Goal: Check status: Check status

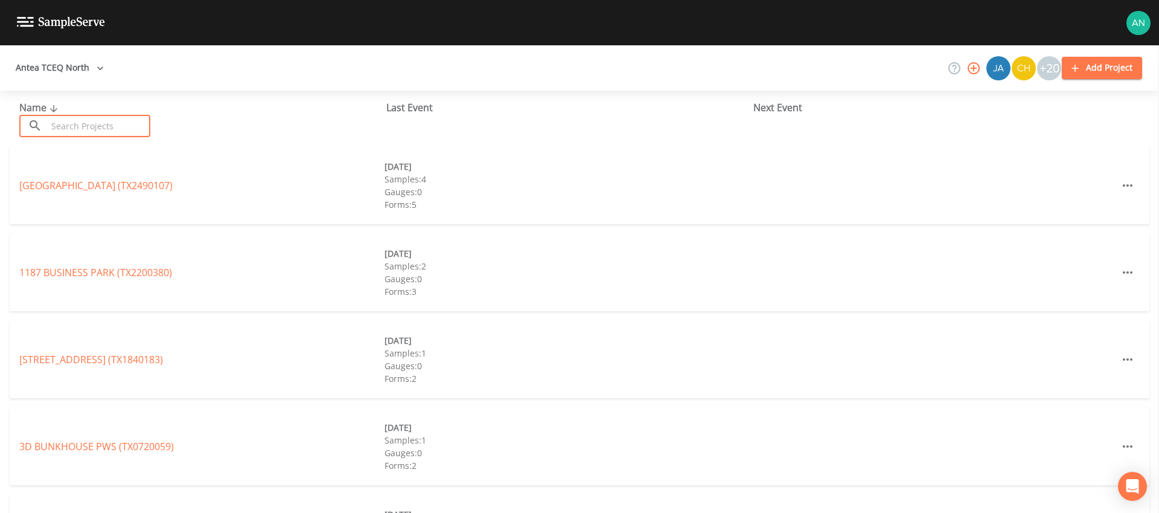
click at [86, 126] on input "text" at bounding box center [98, 126] width 103 height 22
paste input "TX0740007"
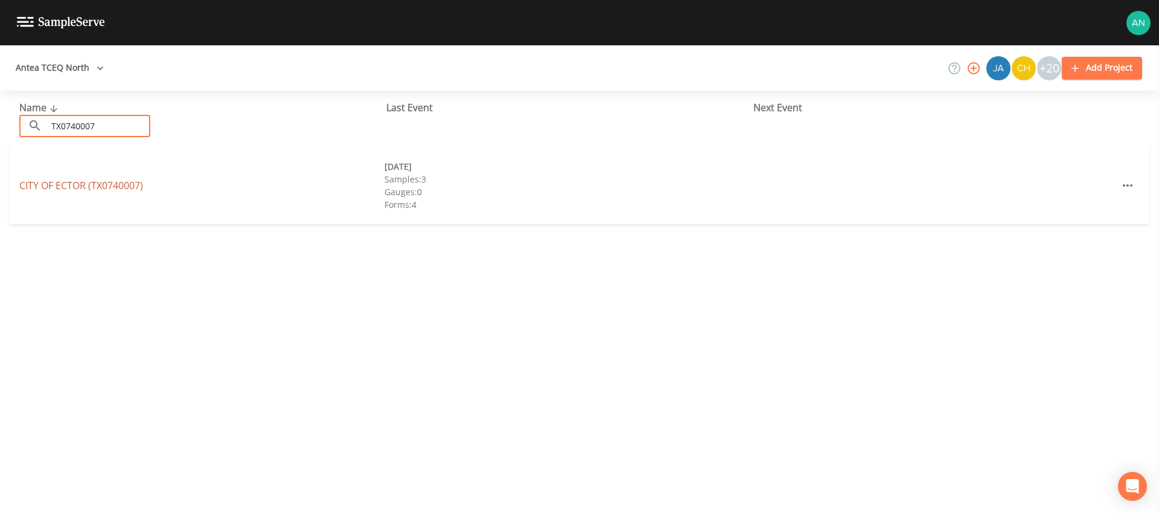
type input "TX0740007"
click at [89, 185] on link "CITY OF ECTOR (TX0740007)" at bounding box center [81, 185] width 124 height 13
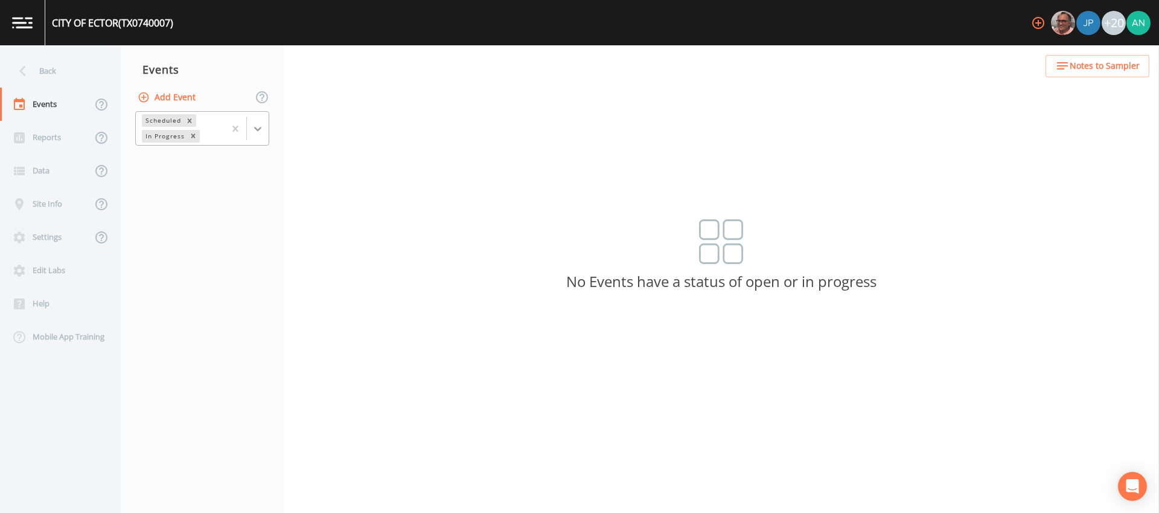
click at [252, 127] on icon at bounding box center [258, 129] width 12 height 12
click at [215, 170] on div "Completed" at bounding box center [202, 163] width 134 height 21
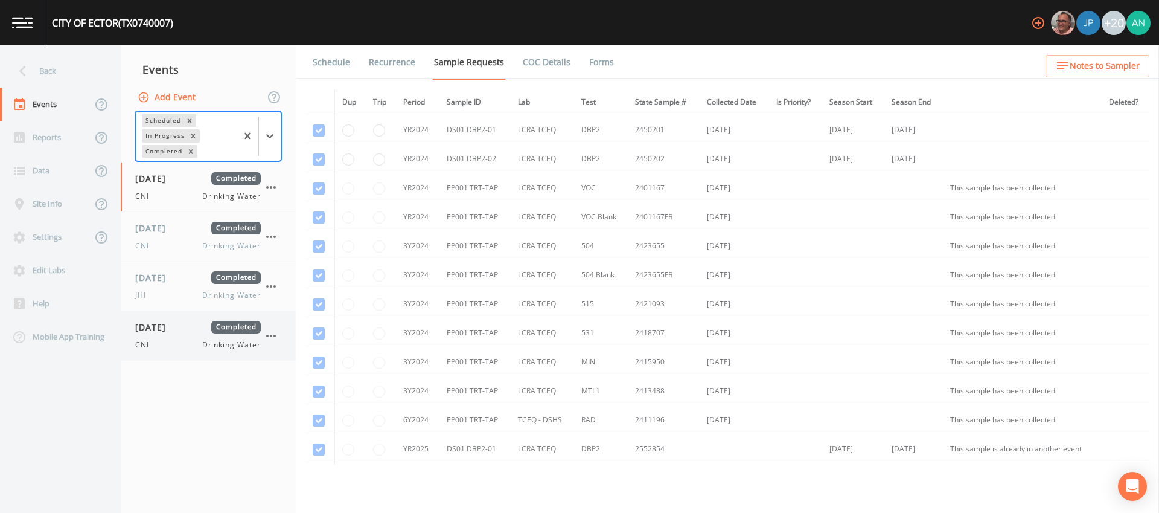
click at [155, 328] on span "[DATE]" at bounding box center [154, 327] width 39 height 13
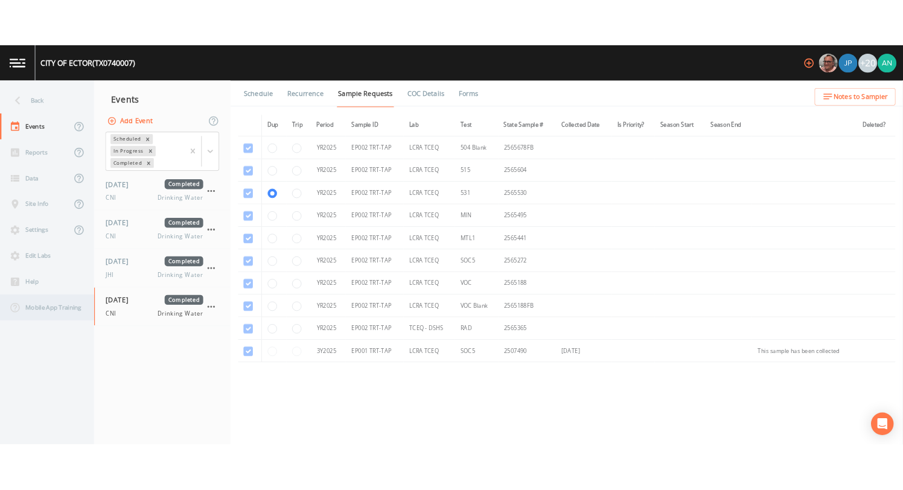
scroll to position [556, 0]
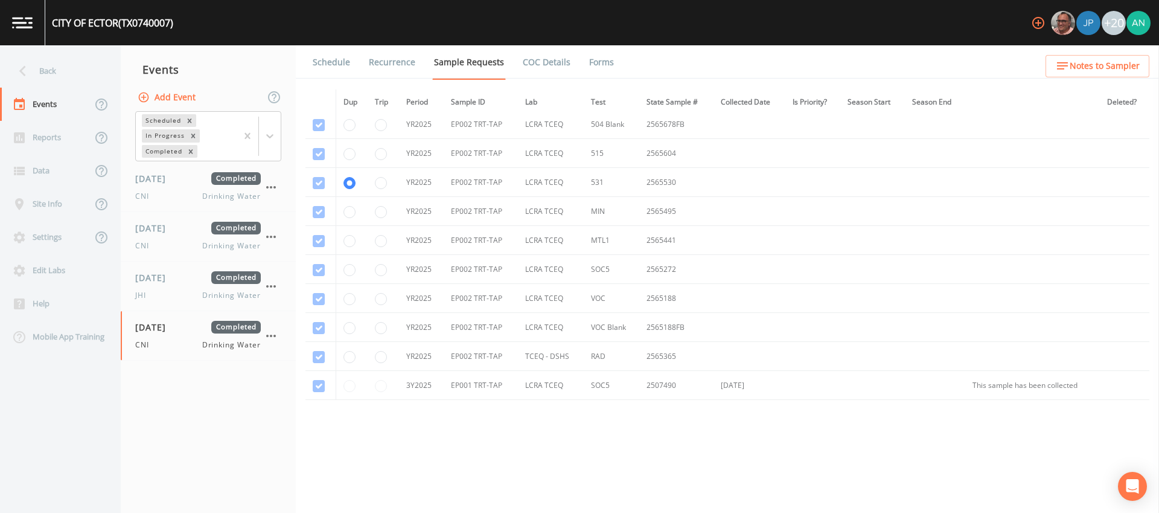
click at [654, 358] on td "2565365" at bounding box center [676, 356] width 74 height 29
copy td "2565365"
